Goal: Find specific page/section: Find specific page/section

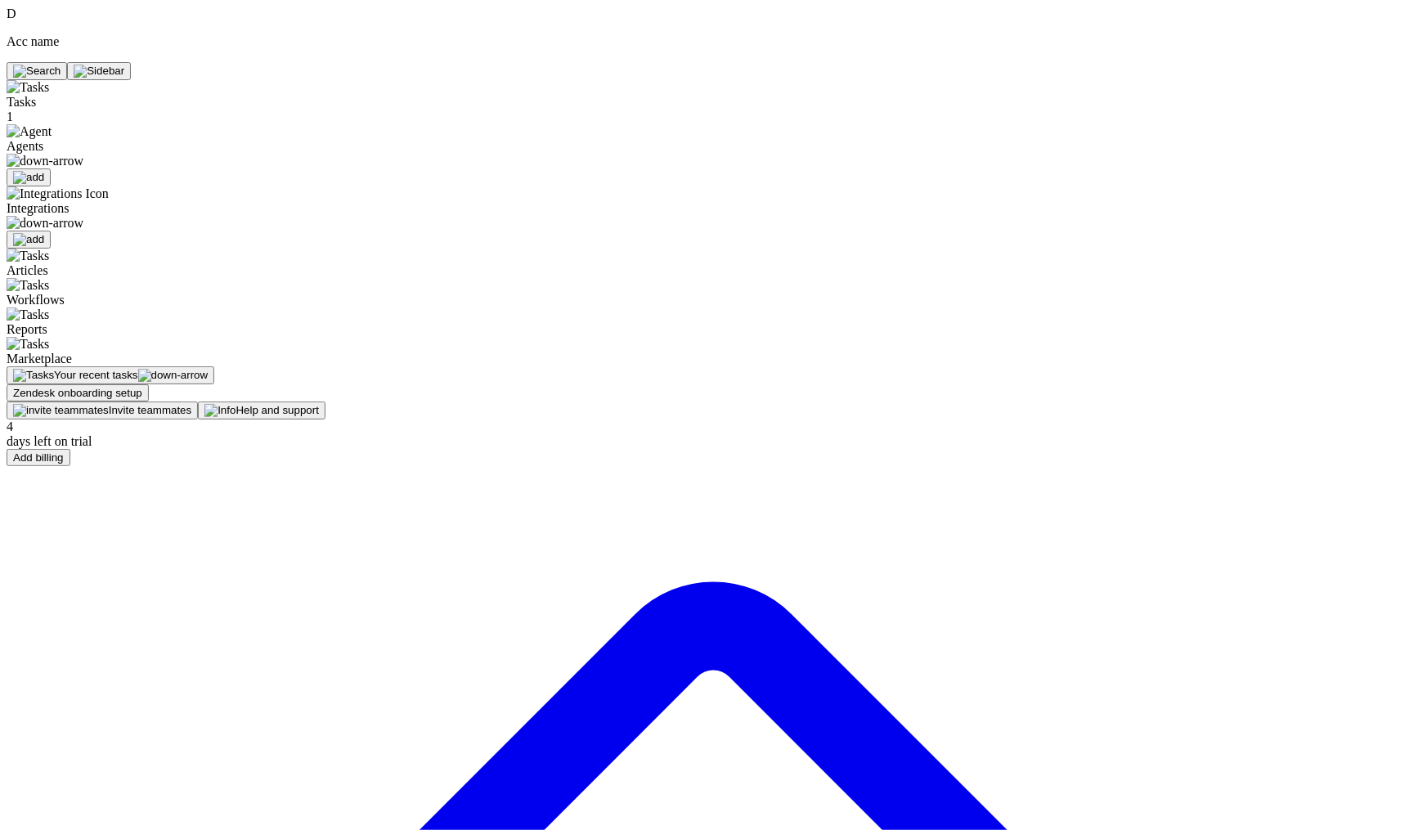
drag, startPoint x: 254, startPoint y: 80, endPoint x: 394, endPoint y: 77, distance: 139.9
click at [80, 154] on img at bounding box center [45, 161] width 77 height 15
